Goal: Check status: Check status

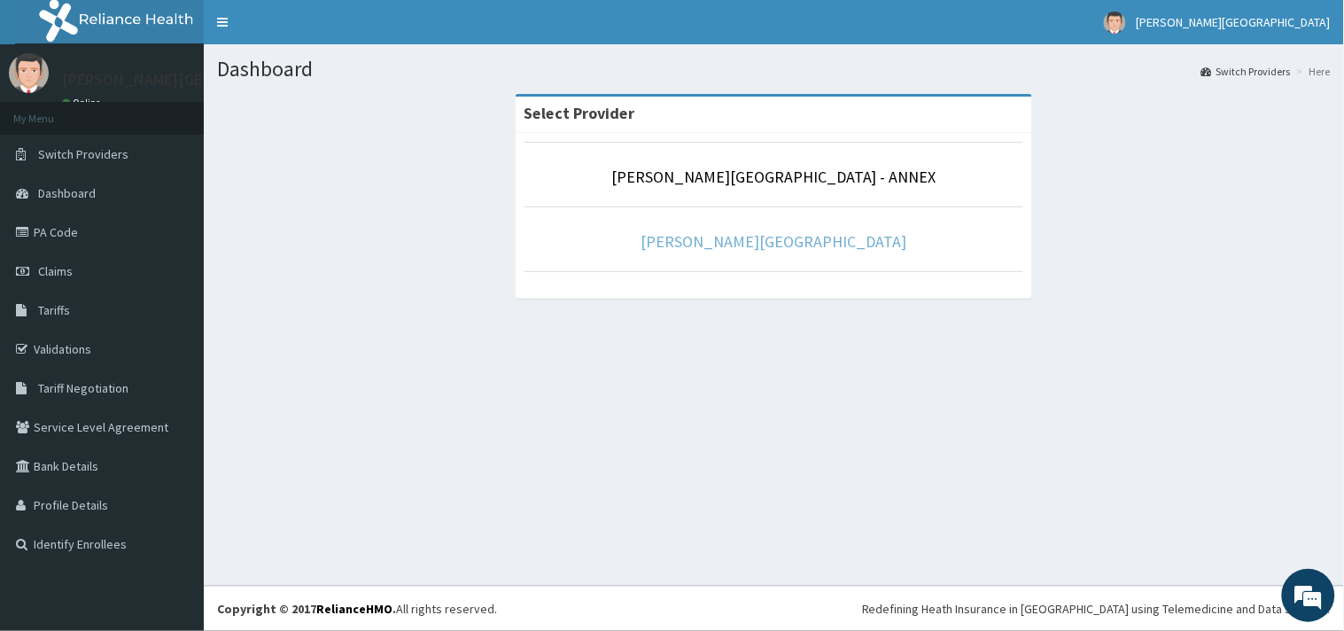
click at [738, 242] on link "[PERSON_NAME][GEOGRAPHIC_DATA]" at bounding box center [775, 241] width 266 height 20
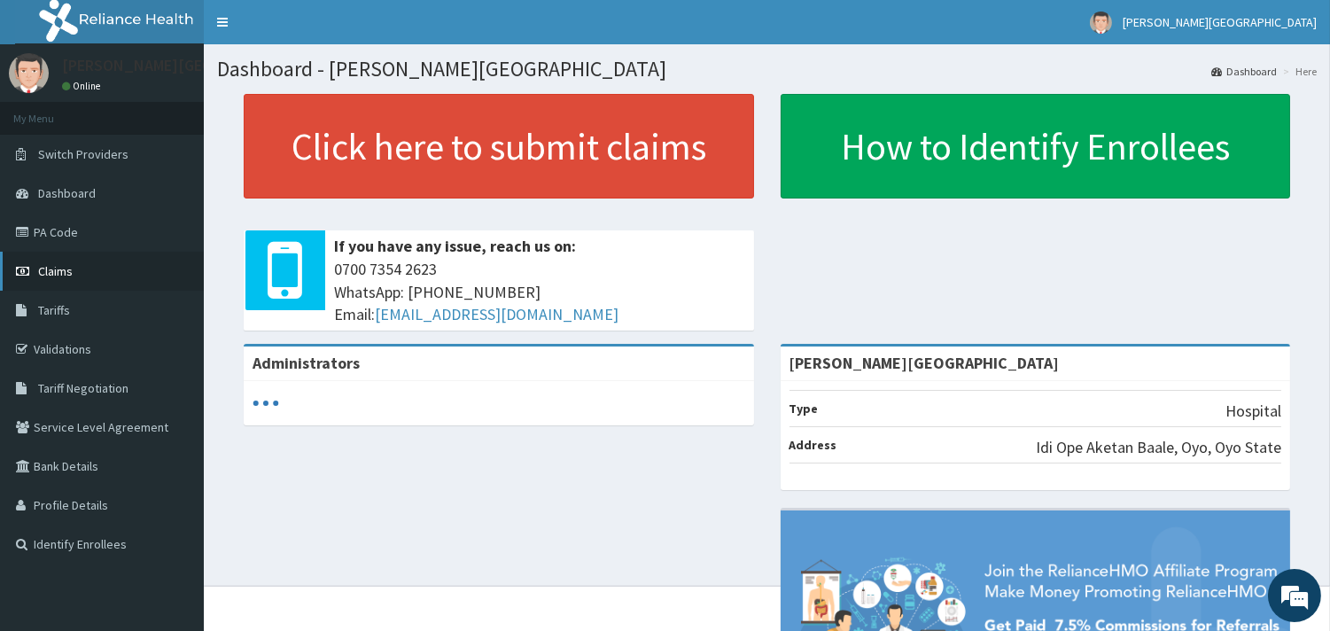
click at [65, 261] on link "Claims" at bounding box center [102, 271] width 204 height 39
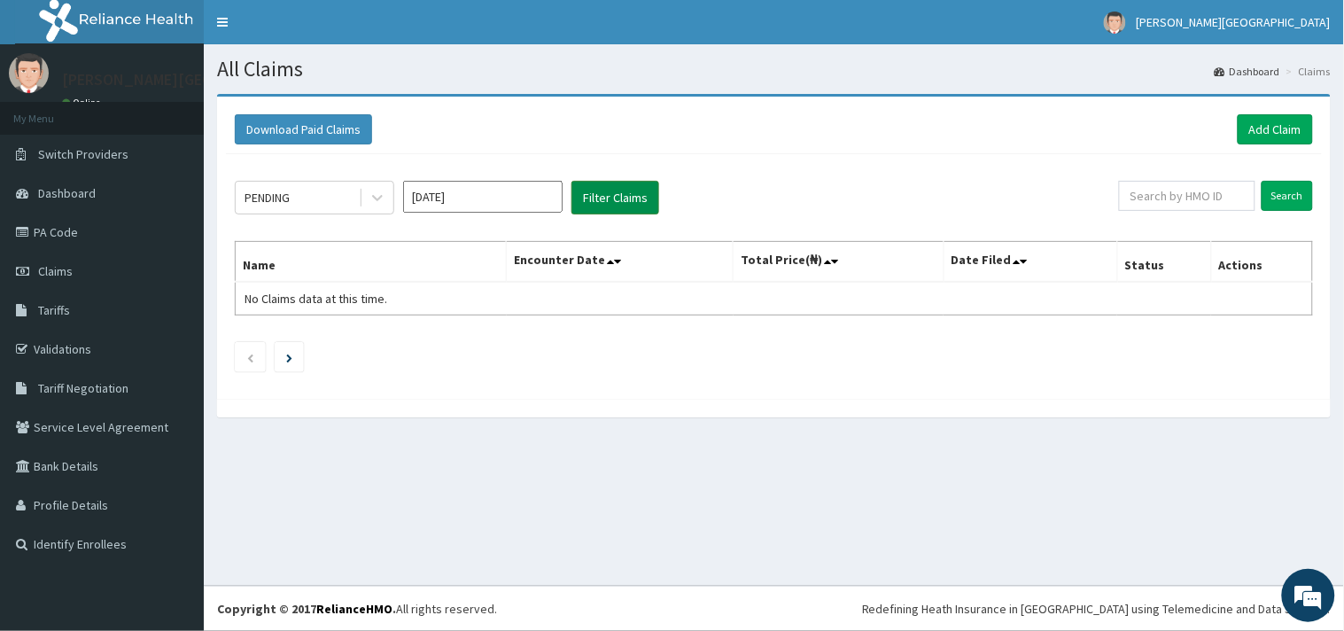
click at [645, 191] on button "Filter Claims" at bounding box center [616, 198] width 88 height 34
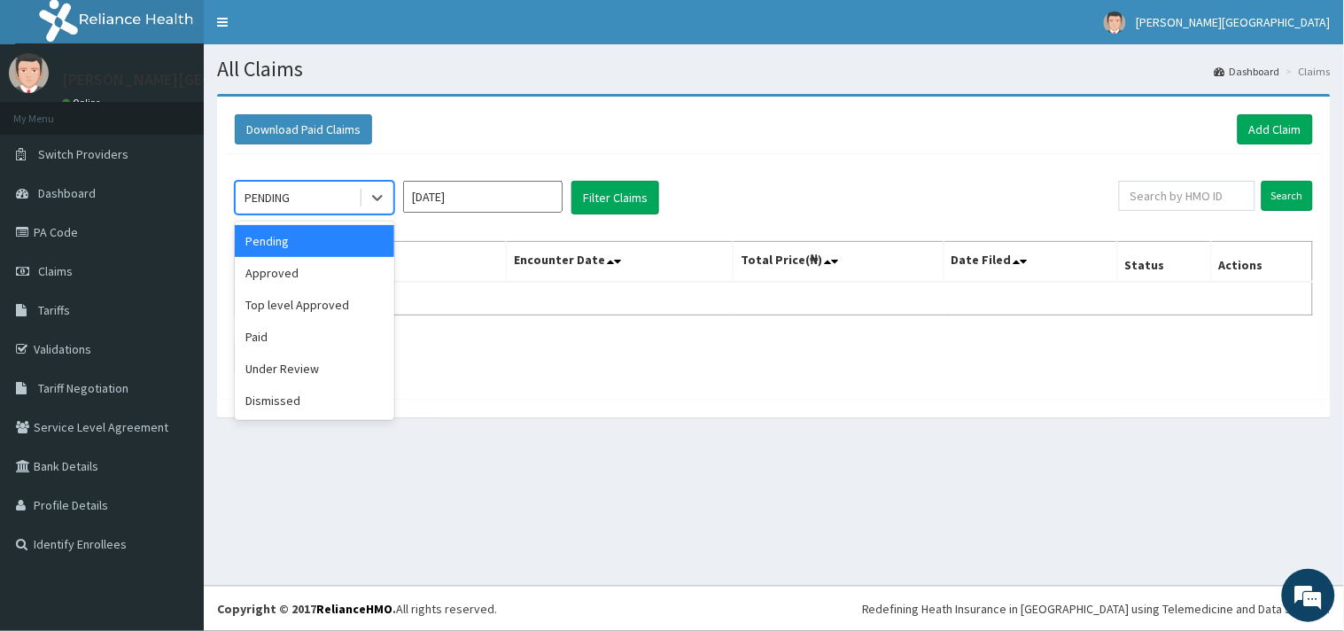
click at [289, 193] on div "PENDING" at bounding box center [267, 198] width 45 height 18
click at [275, 276] on div "Approved" at bounding box center [315, 273] width 160 height 32
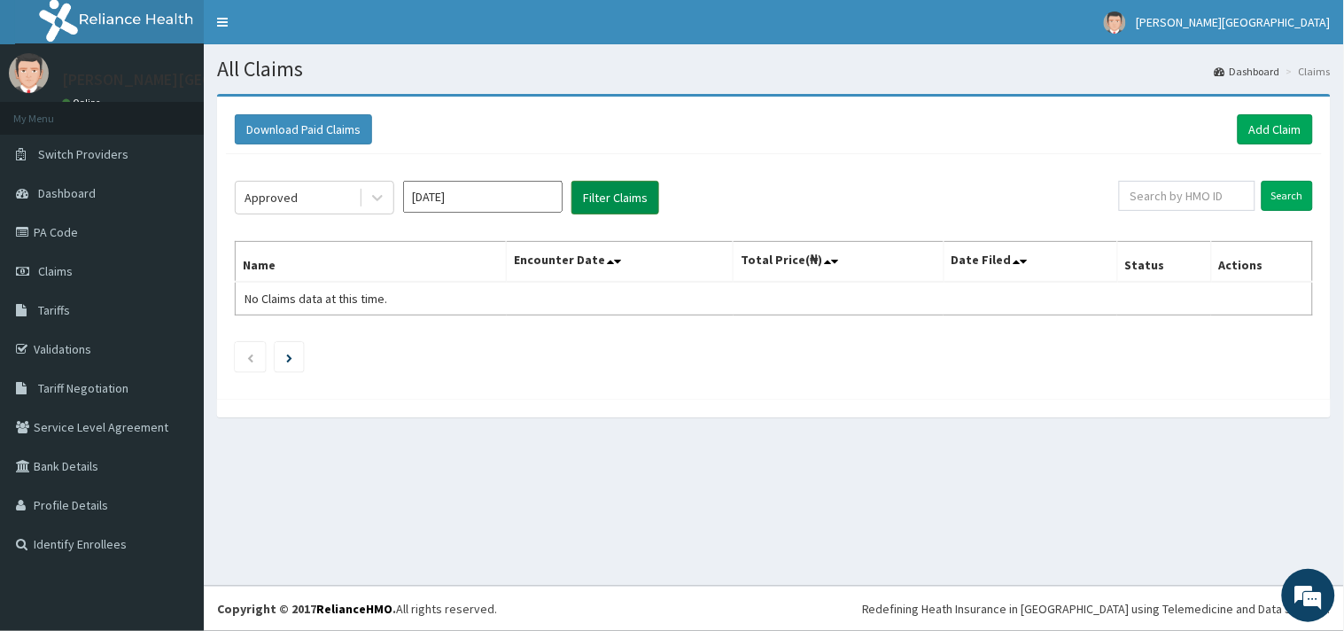
click at [633, 198] on button "Filter Claims" at bounding box center [616, 198] width 88 height 34
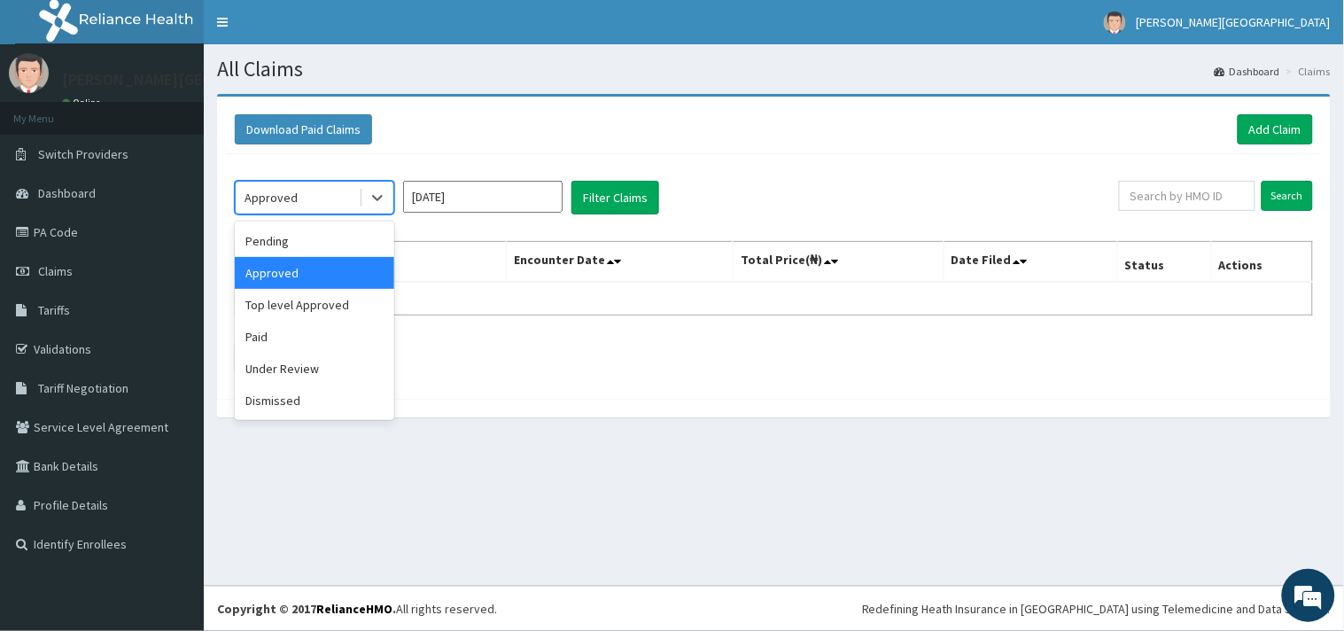
click at [244, 199] on div "Approved" at bounding box center [297, 197] width 123 height 28
click at [267, 323] on div "Paid" at bounding box center [315, 337] width 160 height 32
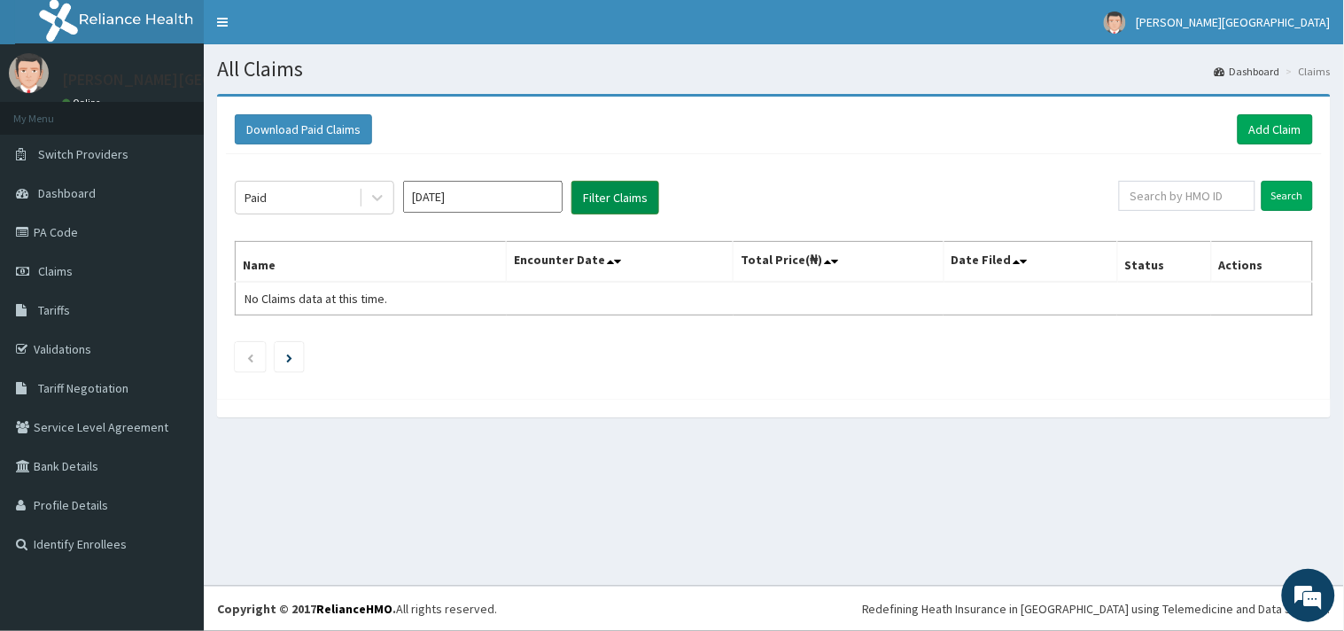
click at [599, 208] on button "Filter Claims" at bounding box center [616, 198] width 88 height 34
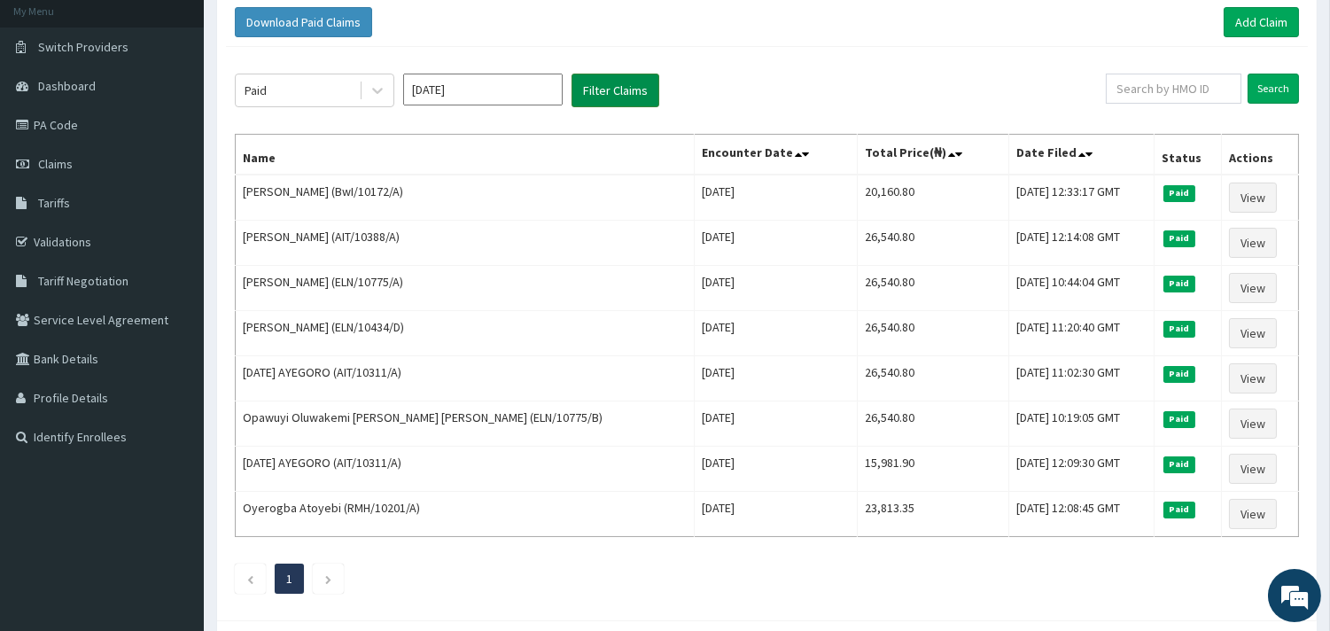
scroll to position [192, 0]
